Goal: Register for event/course

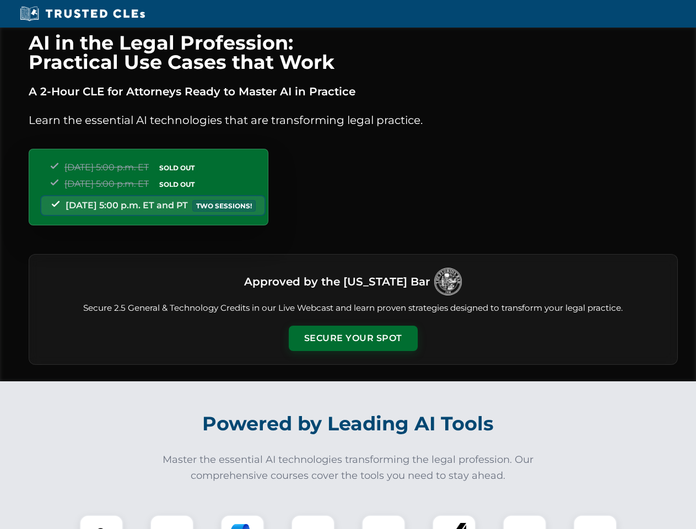
click at [352, 338] on button "Secure Your Spot" at bounding box center [353, 337] width 129 height 25
click at [101, 522] on img at bounding box center [101, 536] width 32 height 32
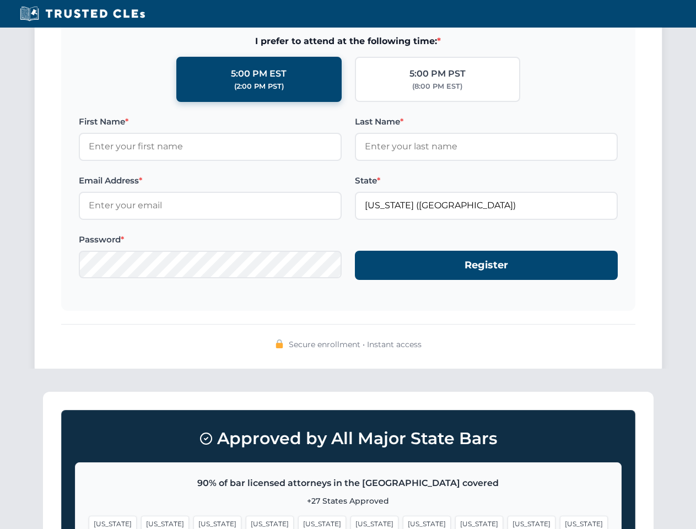
click at [507, 522] on span "[US_STATE]" at bounding box center [531, 523] width 48 height 16
